Goal: Find specific page/section: Find specific page/section

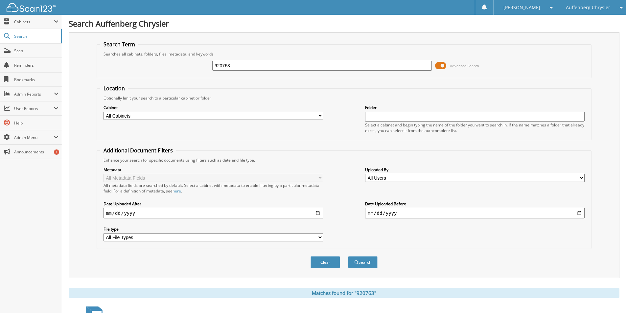
drag, startPoint x: 245, startPoint y: 66, endPoint x: -20, endPoint y: 76, distance: 265.2
type input "920957"
click at [348, 256] on button "Search" at bounding box center [363, 262] width 30 height 12
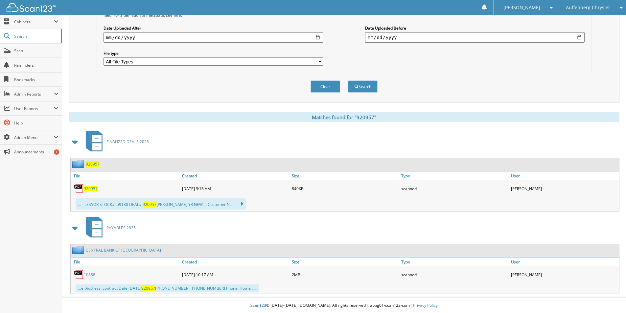
scroll to position [177, 0]
click at [92, 188] on span "920957" at bounding box center [91, 188] width 14 height 6
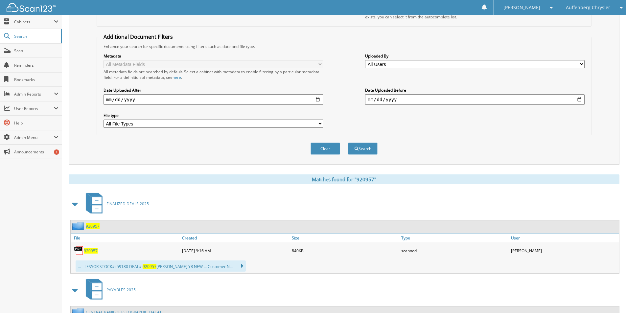
scroll to position [12, 0]
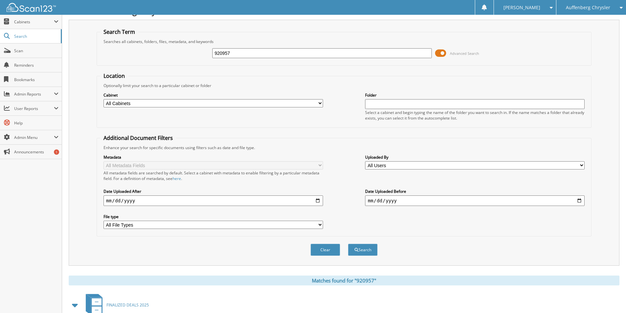
drag, startPoint x: 254, startPoint y: 56, endPoint x: -93, endPoint y: 69, distance: 346.8
click at [0, 69] on html "[PERSON_NAME] Settings Logout Auffenberg Chrysler [GEOGRAPHIC_DATA] [GEOGRAPHIC…" at bounding box center [313, 232] width 626 height 489
type input "920978"
click at [348, 244] on button "Search" at bounding box center [363, 250] width 30 height 12
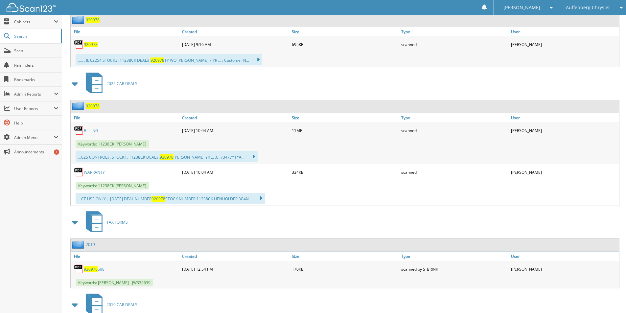
scroll to position [328, 0]
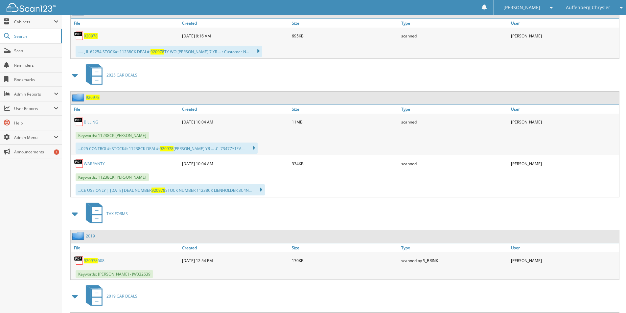
click at [94, 121] on link "BILLING" at bounding box center [91, 122] width 14 height 6
click at [95, 165] on link "WARRANTY" at bounding box center [94, 164] width 21 height 6
